Goal: Check status: Check status

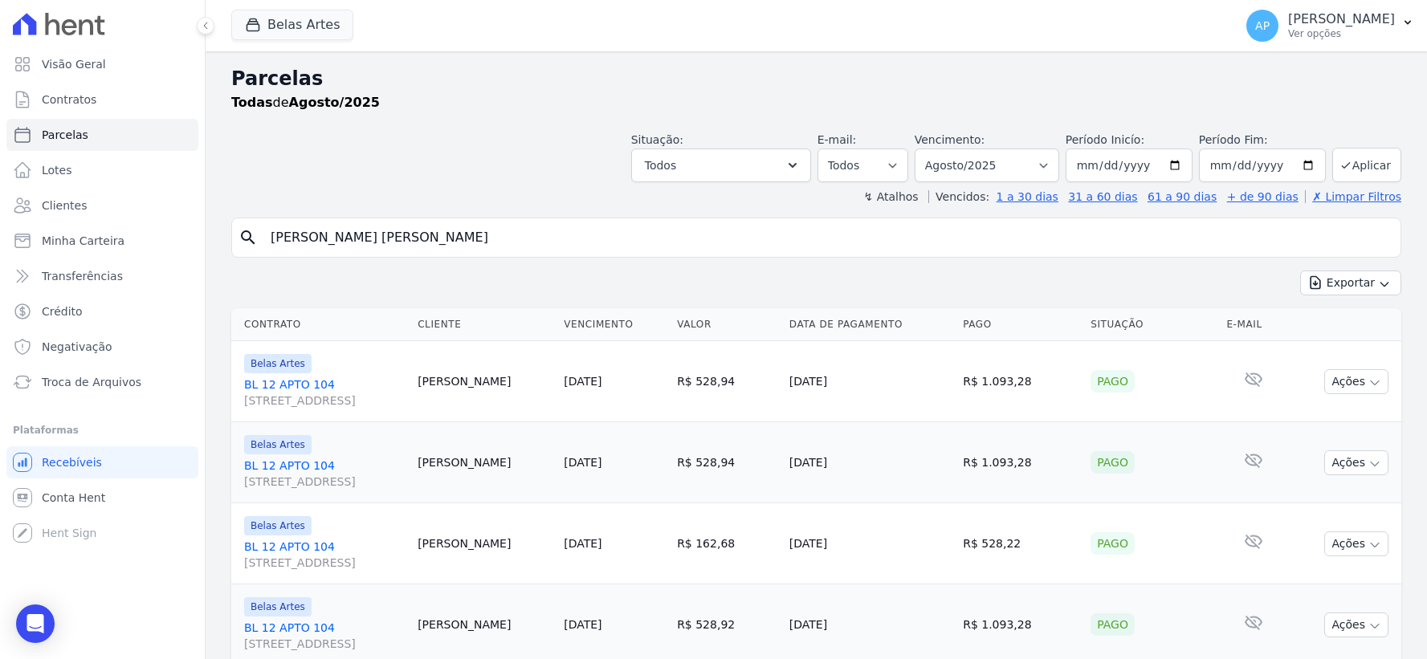
select select
drag, startPoint x: 471, startPoint y: 235, endPoint x: 0, endPoint y: 235, distance: 470.6
click at [0, 235] on div "Visão Geral Contratos Parcelas Lotes Clientes Minha Carteira Transferências Cré…" at bounding box center [713, 329] width 1427 height 659
paste input "[PERSON_NAME]"
type input "[PERSON_NAME]"
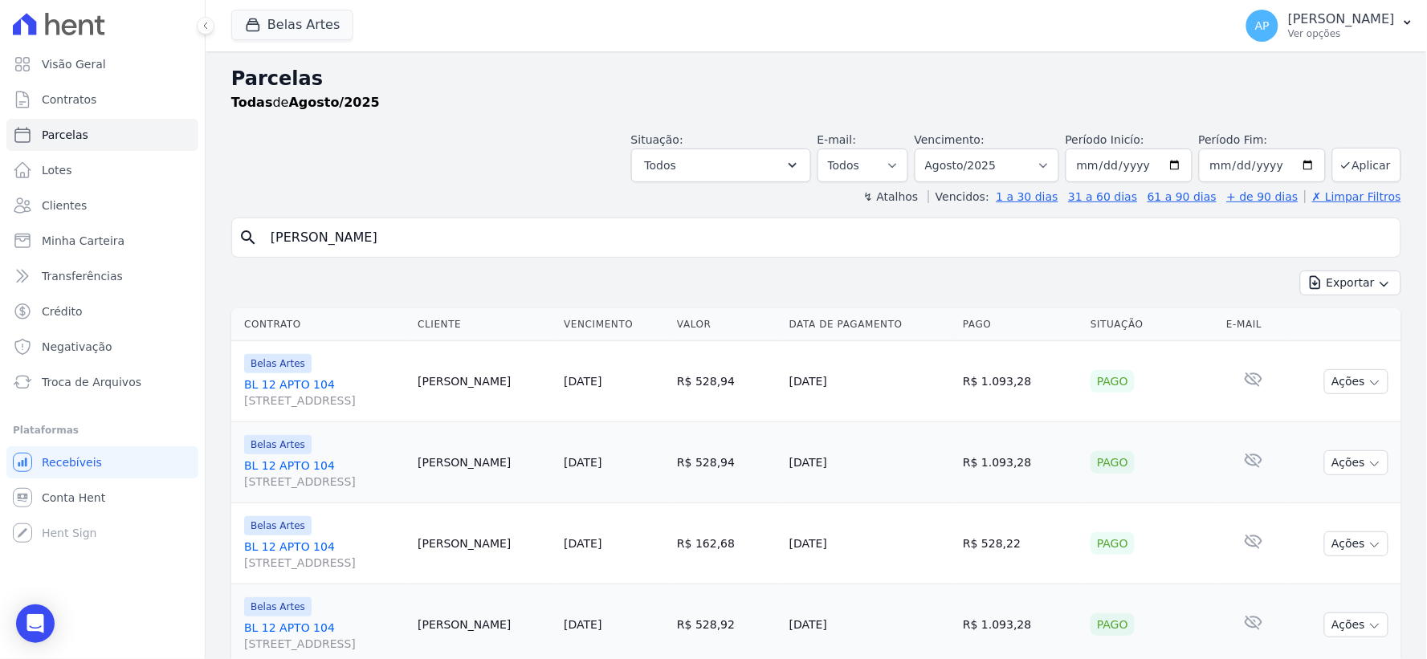
select select
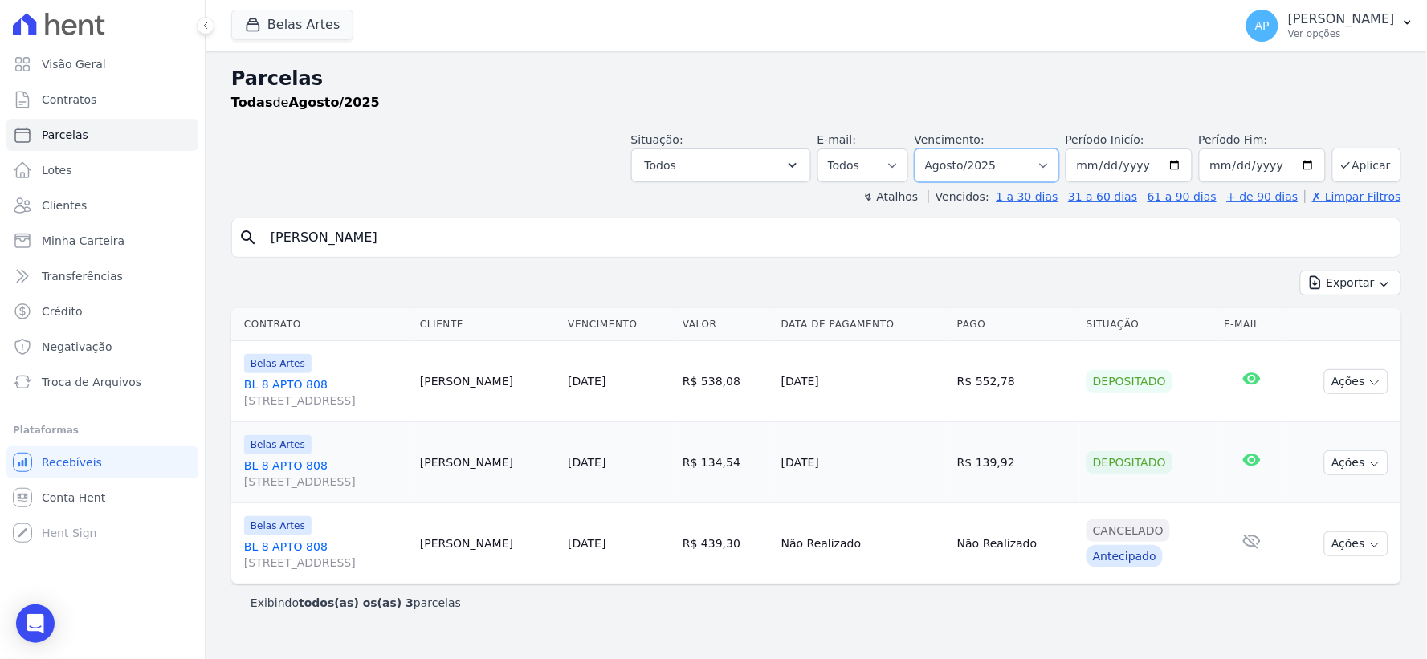
click at [1002, 162] on select "Filtrar por período ──────── Todos os meses Setembro/2022 Outubro/2022 Novembro…" at bounding box center [987, 166] width 145 height 34
select select "09/2025"
click at [938, 149] on select "Filtrar por período ──────── Todos os meses Setembro/2022 Outubro/2022 Novembro…" at bounding box center [987, 166] width 145 height 34
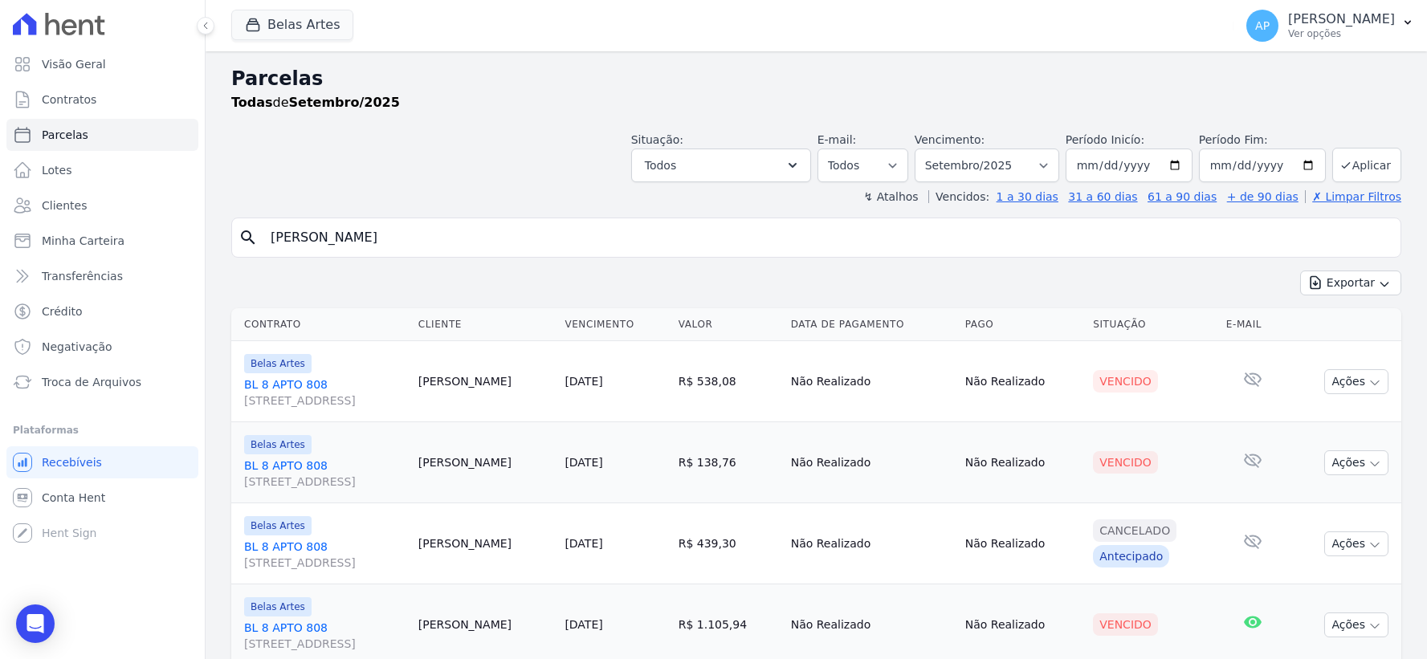
select select
